Goal: Book appointment/travel/reservation

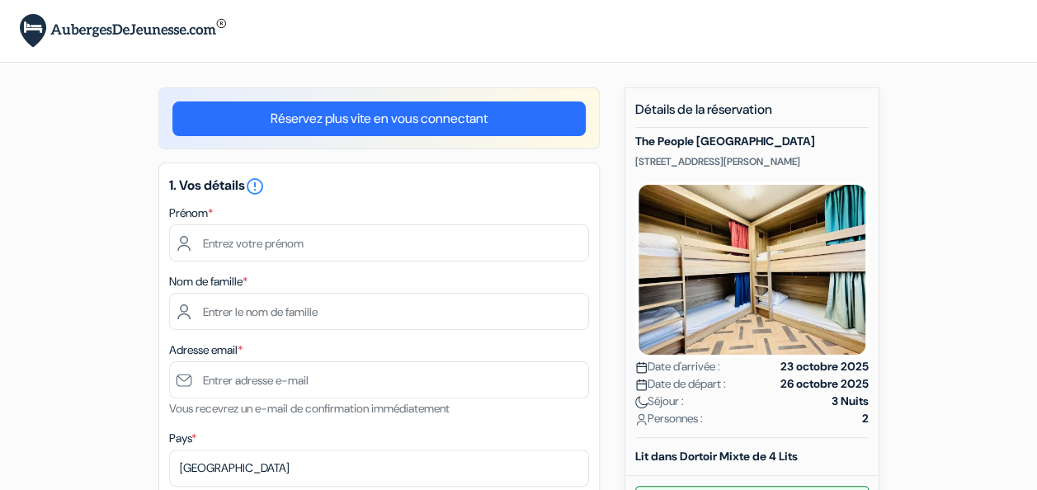
scroll to position [83, 0]
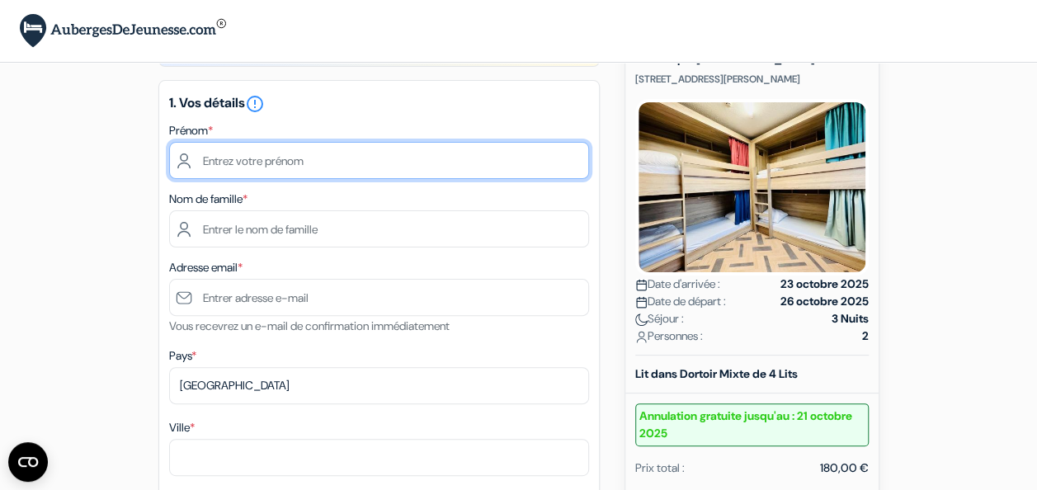
click at [320, 162] on input "text" at bounding box center [379, 160] width 420 height 37
type input "[PERSON_NAME]"
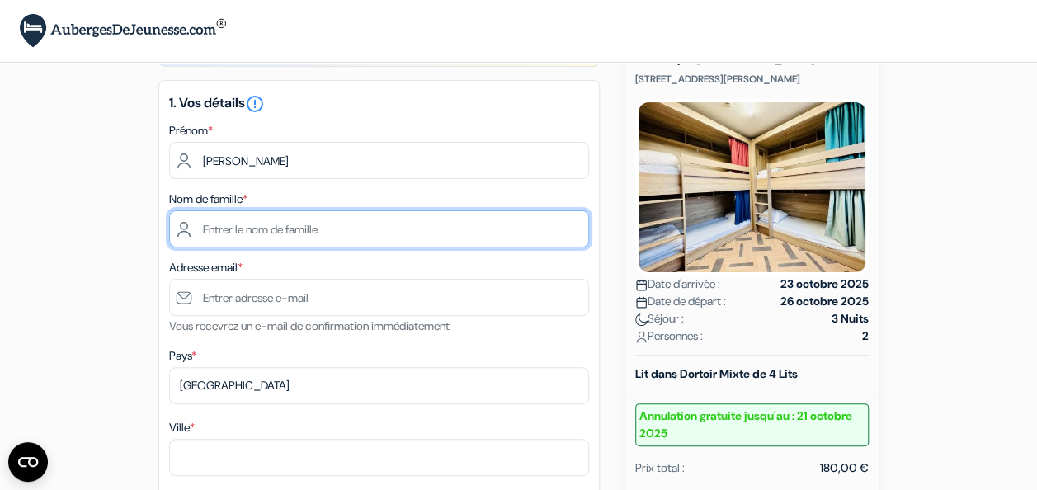
type input "Roubert"
type input "[EMAIL_ADDRESS][DOMAIN_NAME]"
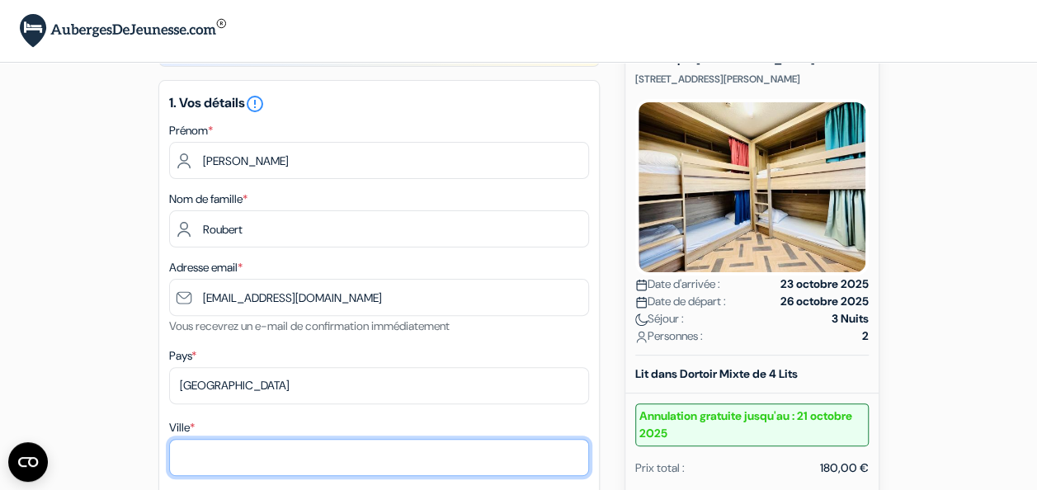
type input "MAREUIL [PERSON_NAME]"
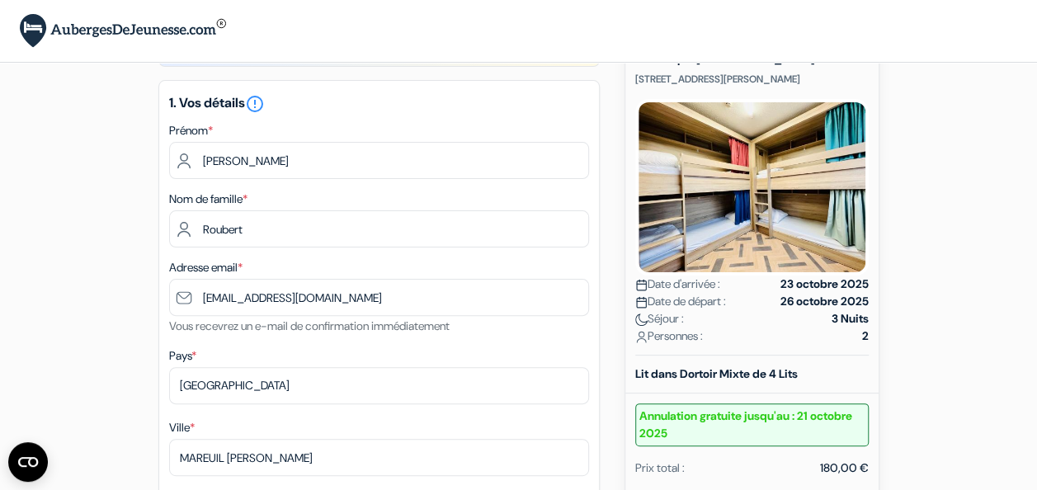
type input "[STREET_ADDRESS][PERSON_NAME][PERSON_NAME]"
type input "77100"
type input "0620418598"
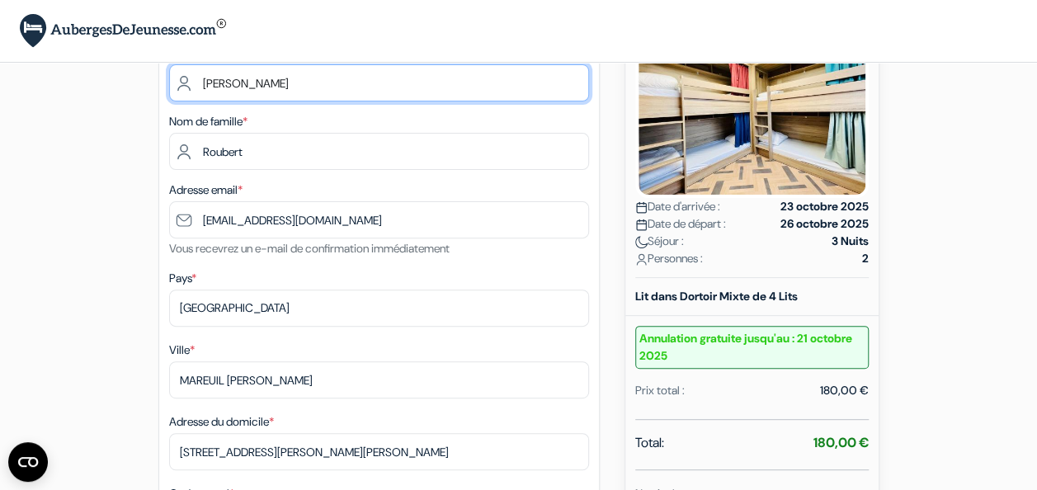
scroll to position [248, 0]
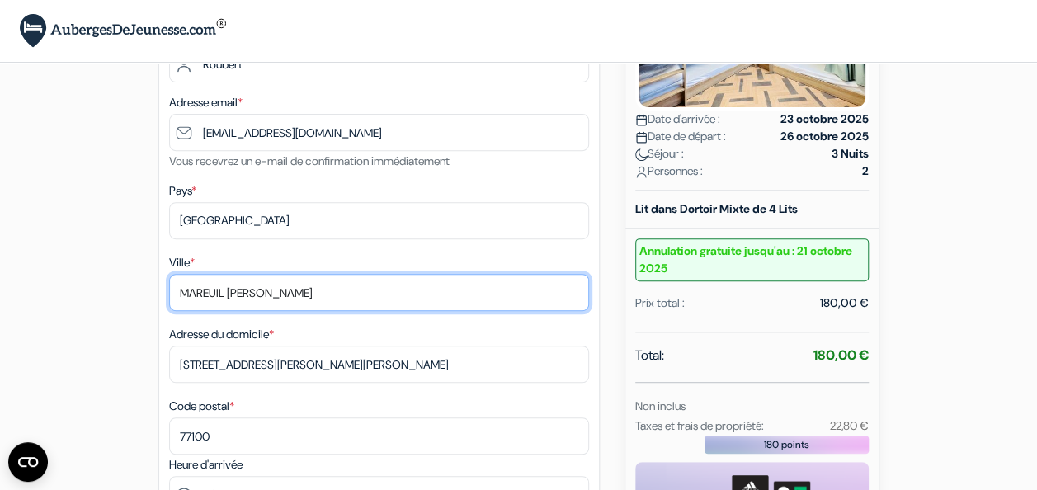
drag, startPoint x: 251, startPoint y: 294, endPoint x: 137, endPoint y: 281, distance: 114.7
type input "[PERSON_NAME]"
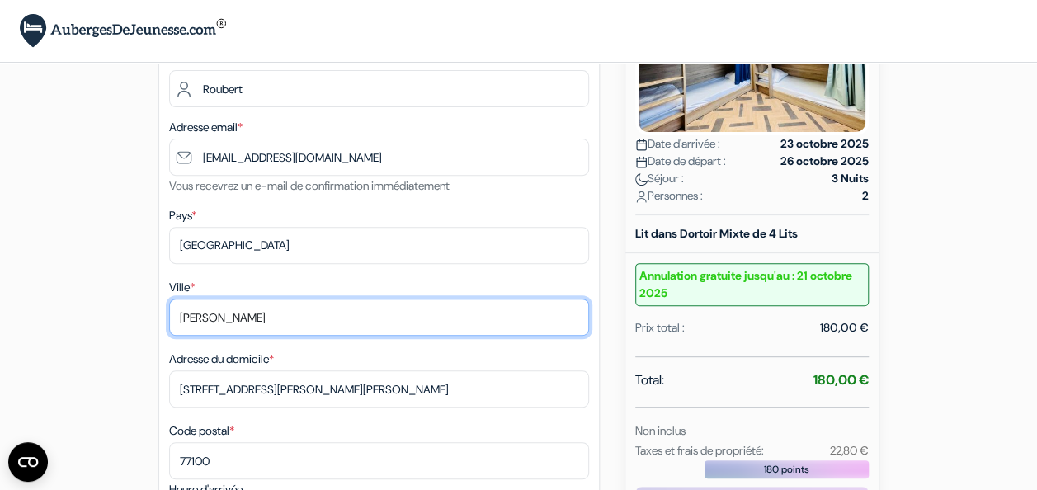
scroll to position [215, 0]
